Goal: Find contact information: Find contact information

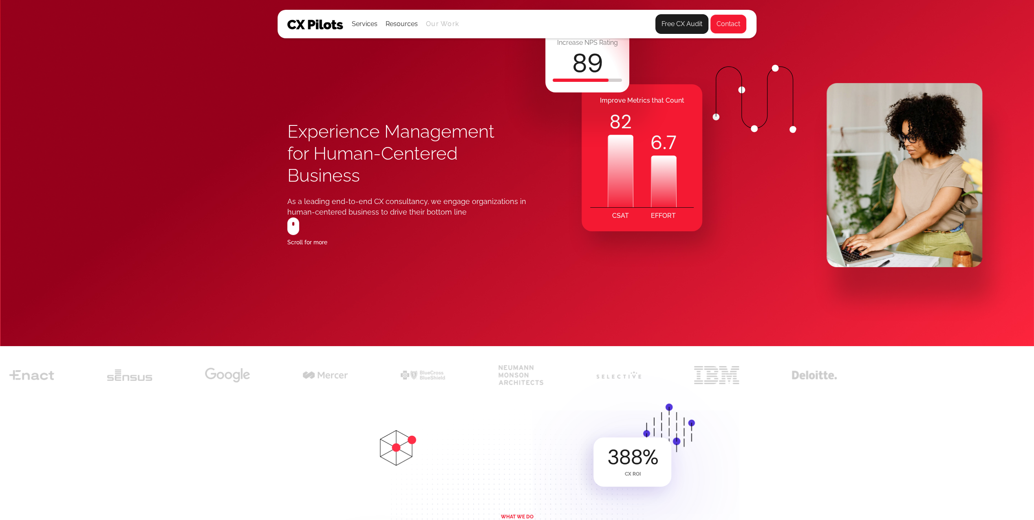
click at [454, 25] on link "Our Work" at bounding box center [442, 23] width 33 height 7
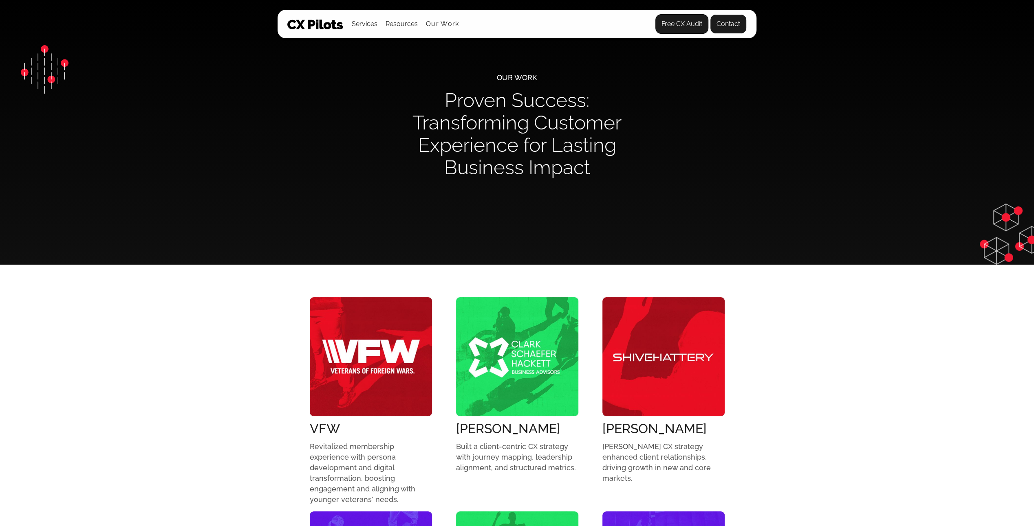
click at [730, 24] on link "Contact" at bounding box center [728, 24] width 37 height 20
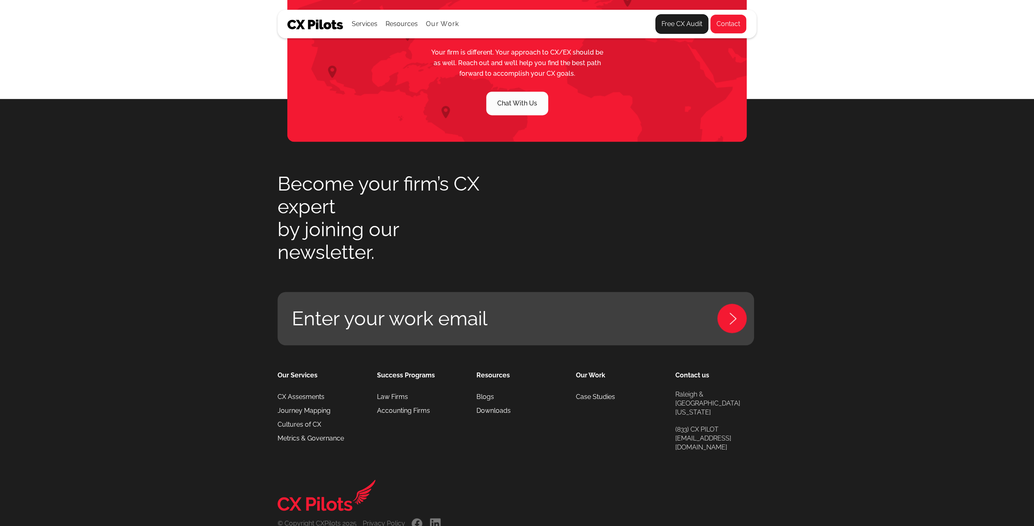
scroll to position [506, 0]
